Goal: Find specific page/section: Find specific page/section

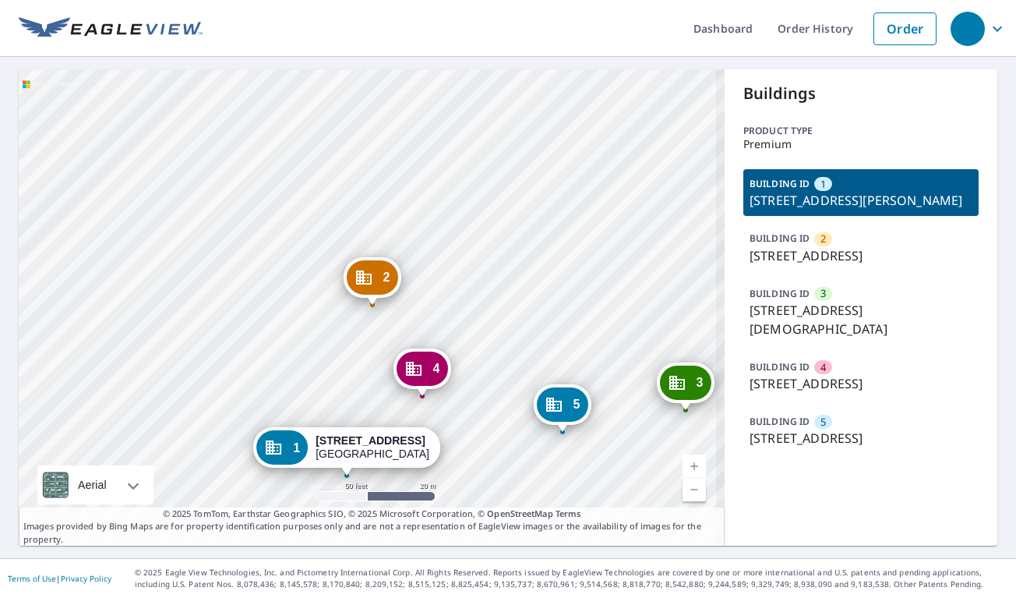
drag, startPoint x: 405, startPoint y: 210, endPoint x: 461, endPoint y: 212, distance: 56.1
click at [461, 212] on div "2 [STREET_ADDRESS] 3 [STREET_ADDRESS][DEMOGRAPHIC_DATA] 4 [STREET_ADDRESS] 5 [S…" at bounding box center [372, 307] width 706 height 476
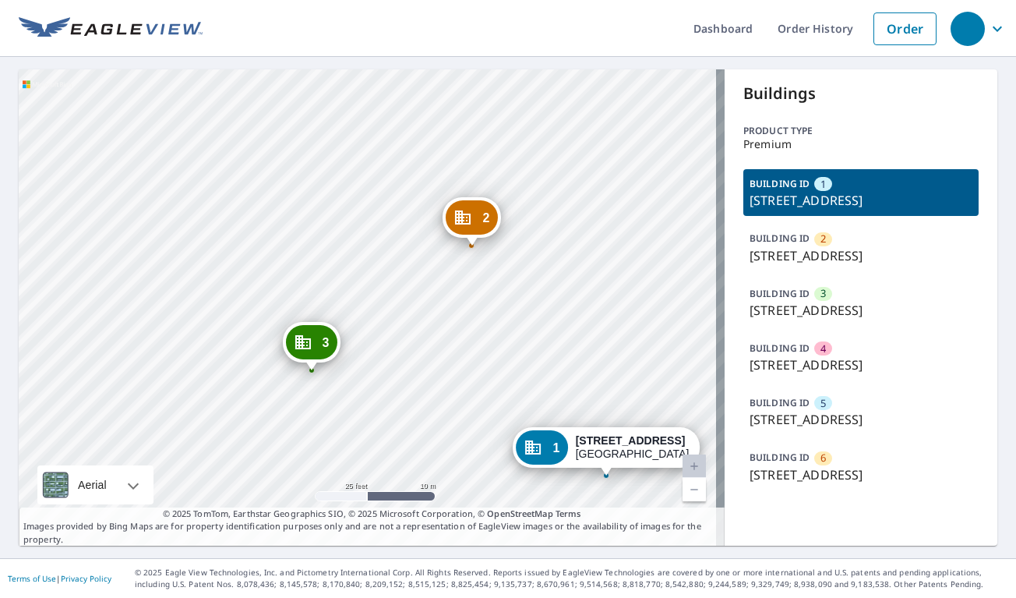
drag, startPoint x: 479, startPoint y: 378, endPoint x: 467, endPoint y: 347, distance: 33.3
click at [467, 347] on div "2 5857 Glenway Ave Cincinnati, OH 45238 3 2832 Rosebud Dr Cincinnati, OH 45238 …" at bounding box center [372, 307] width 706 height 476
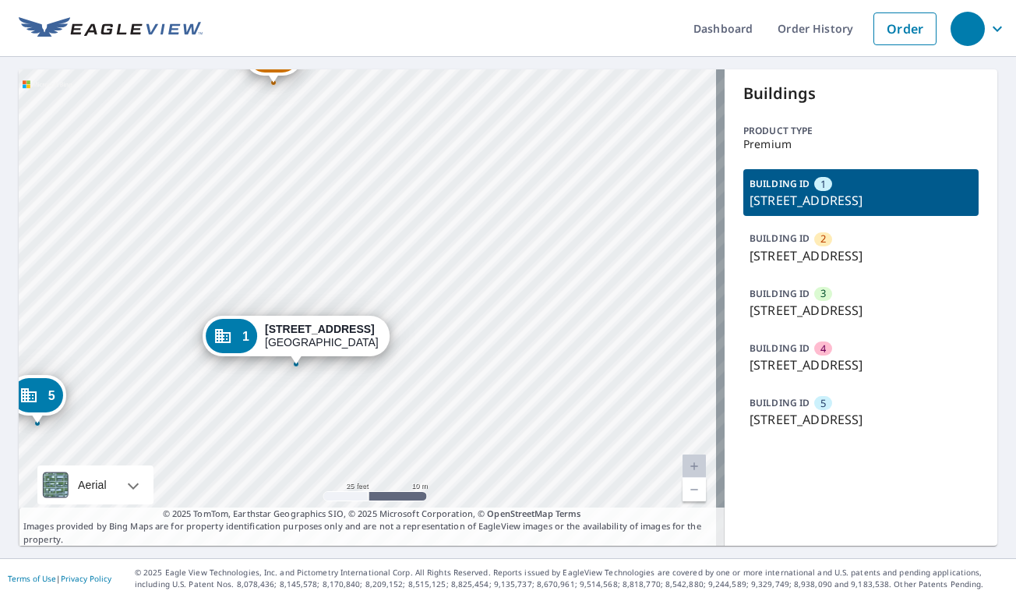
drag, startPoint x: 431, startPoint y: 318, endPoint x: 474, endPoint y: 290, distance: 51.9
click at [474, 290] on div "2 750 W Elkcam Cir Marco Island, FL 34145 3 770 W Elkcam Circle Marco Island, F…" at bounding box center [372, 307] width 706 height 476
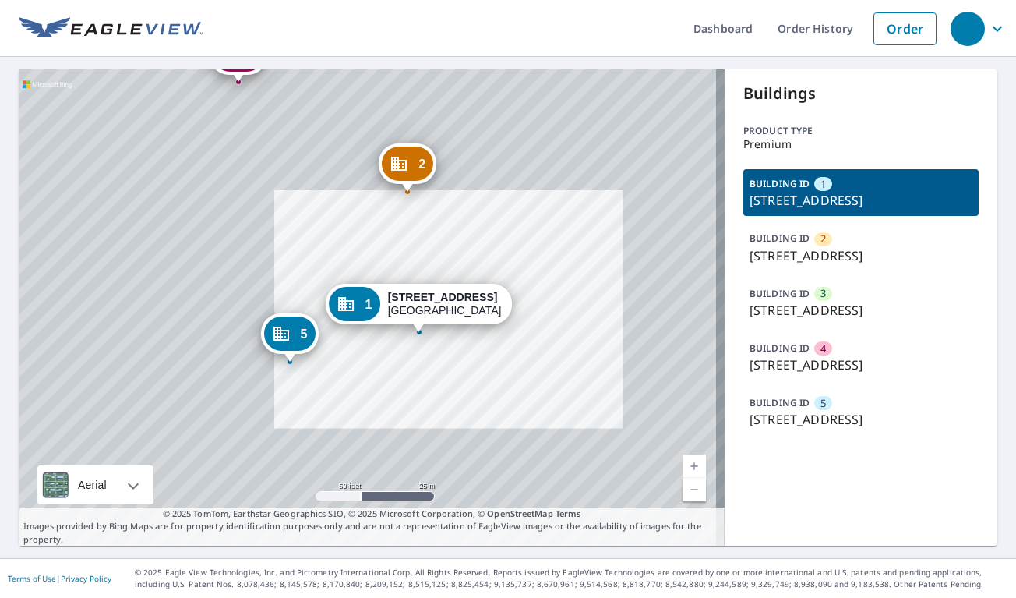
drag, startPoint x: 534, startPoint y: 313, endPoint x: 533, endPoint y: 336, distance: 22.6
click at [533, 336] on div "2 750 W Elkcam Cir Marco Island, FL 34145 3 770 W Elkcam Circle Marco Island, F…" at bounding box center [372, 307] width 706 height 476
